Goal: Task Accomplishment & Management: Manage account settings

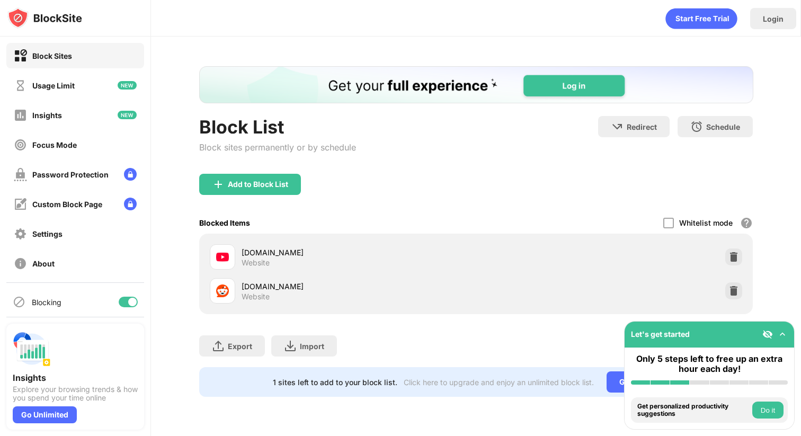
click at [779, 334] on img at bounding box center [782, 334] width 11 height 11
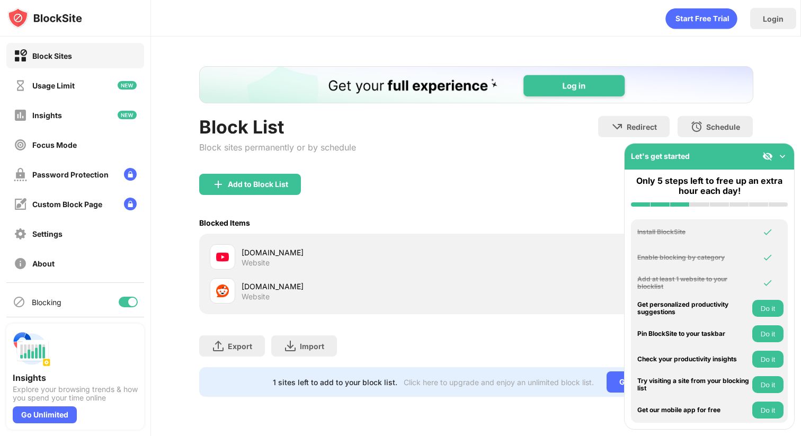
click at [540, 187] on div "Add to Block List" at bounding box center [476, 193] width 554 height 38
click at [783, 157] on img at bounding box center [782, 156] width 11 height 11
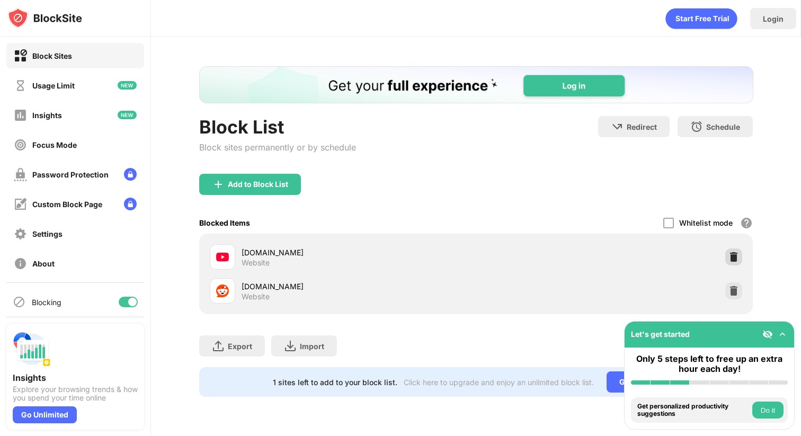
click at [733, 255] on img at bounding box center [733, 256] width 11 height 11
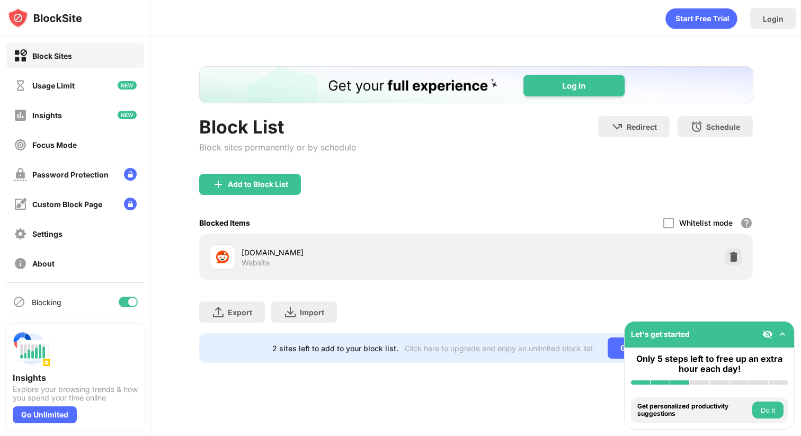
click at [486, 208] on div "Add to Block List" at bounding box center [476, 193] width 554 height 38
